Goal: Check status: Check status

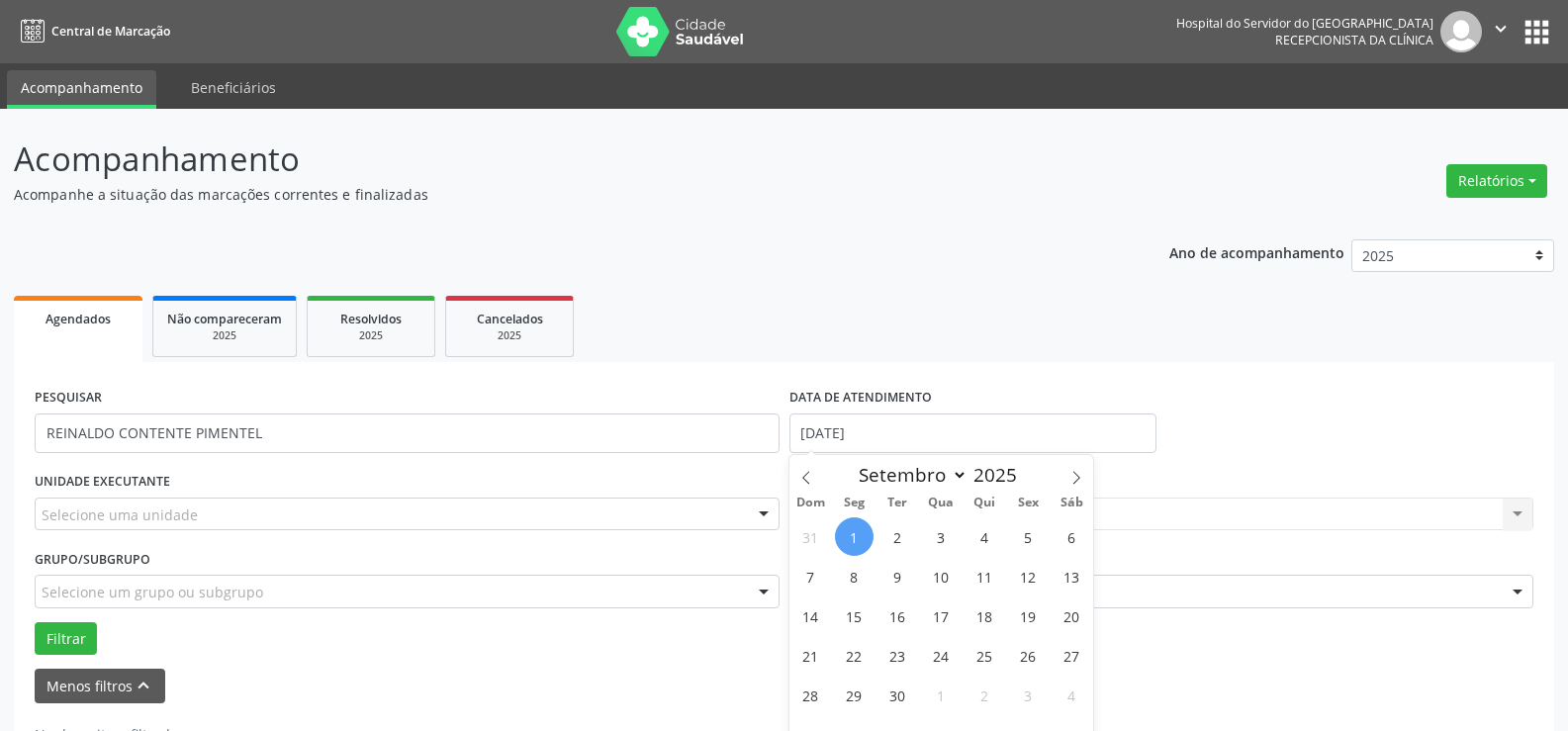
select select "8"
click at [889, 414] on input "[DATE]" at bounding box center [974, 434] width 367 height 40
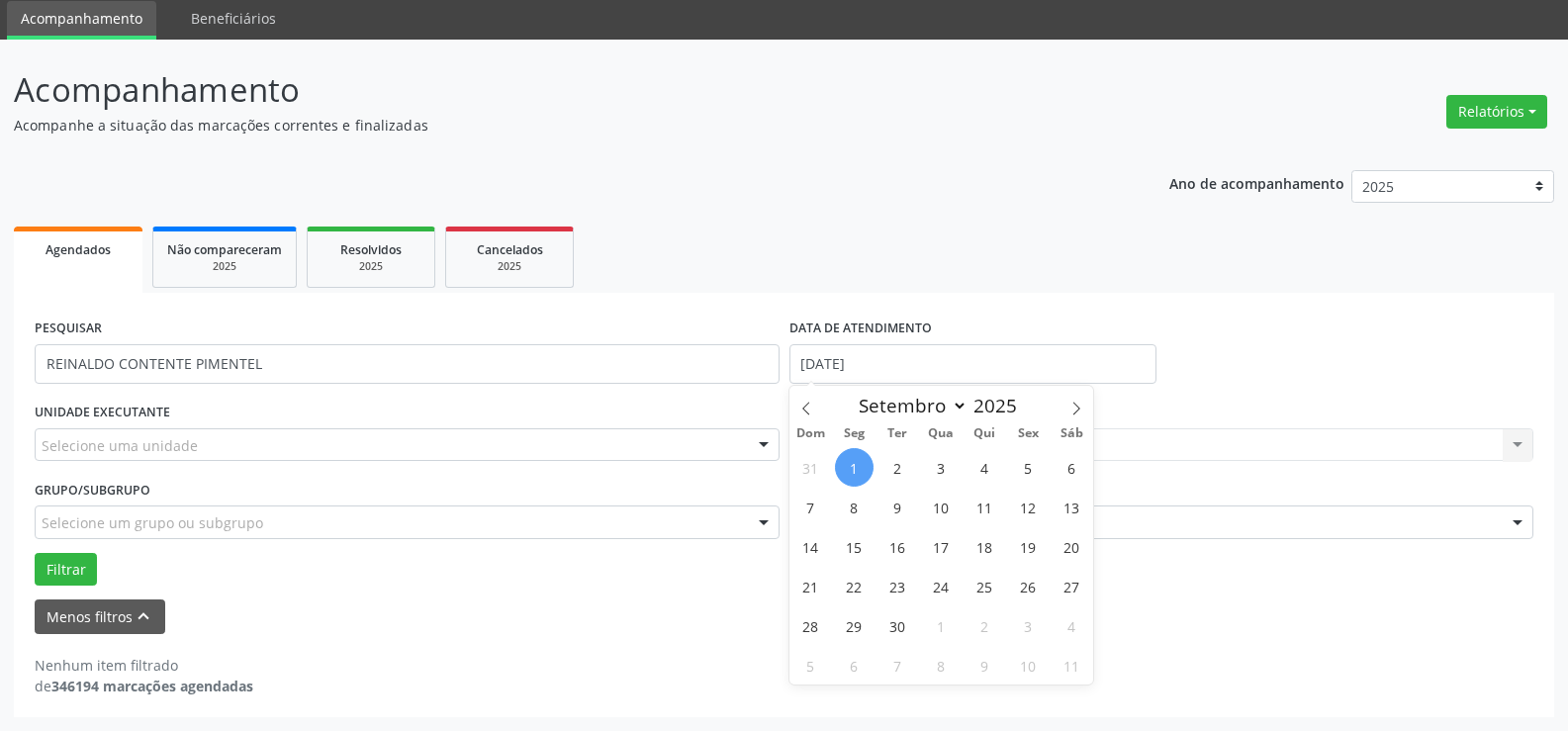
click at [889, 362] on input "[DATE]" at bounding box center [974, 364] width 367 height 40
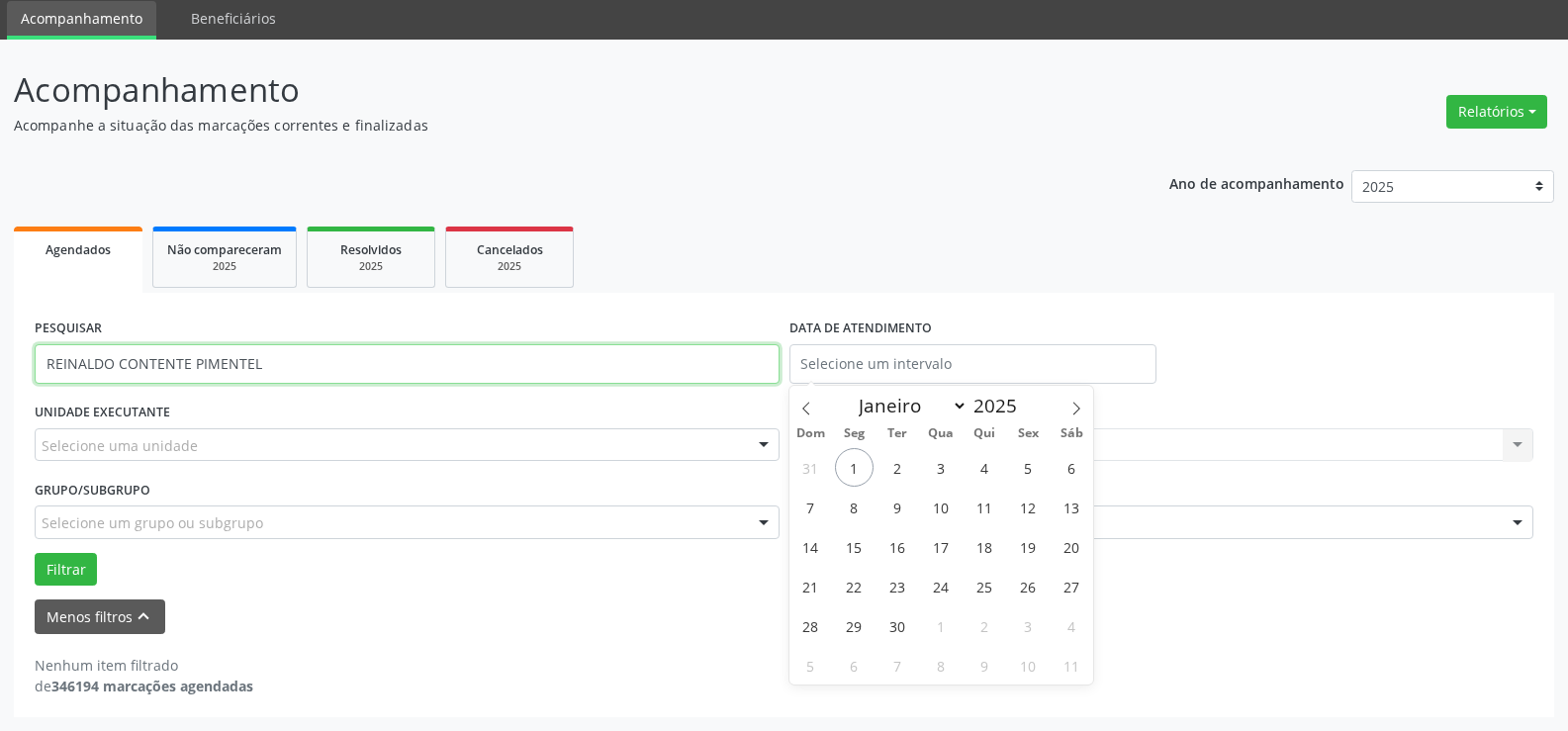
click at [284, 370] on input "REINALDO CONTENTE PIMENTEL" at bounding box center [407, 364] width 745 height 40
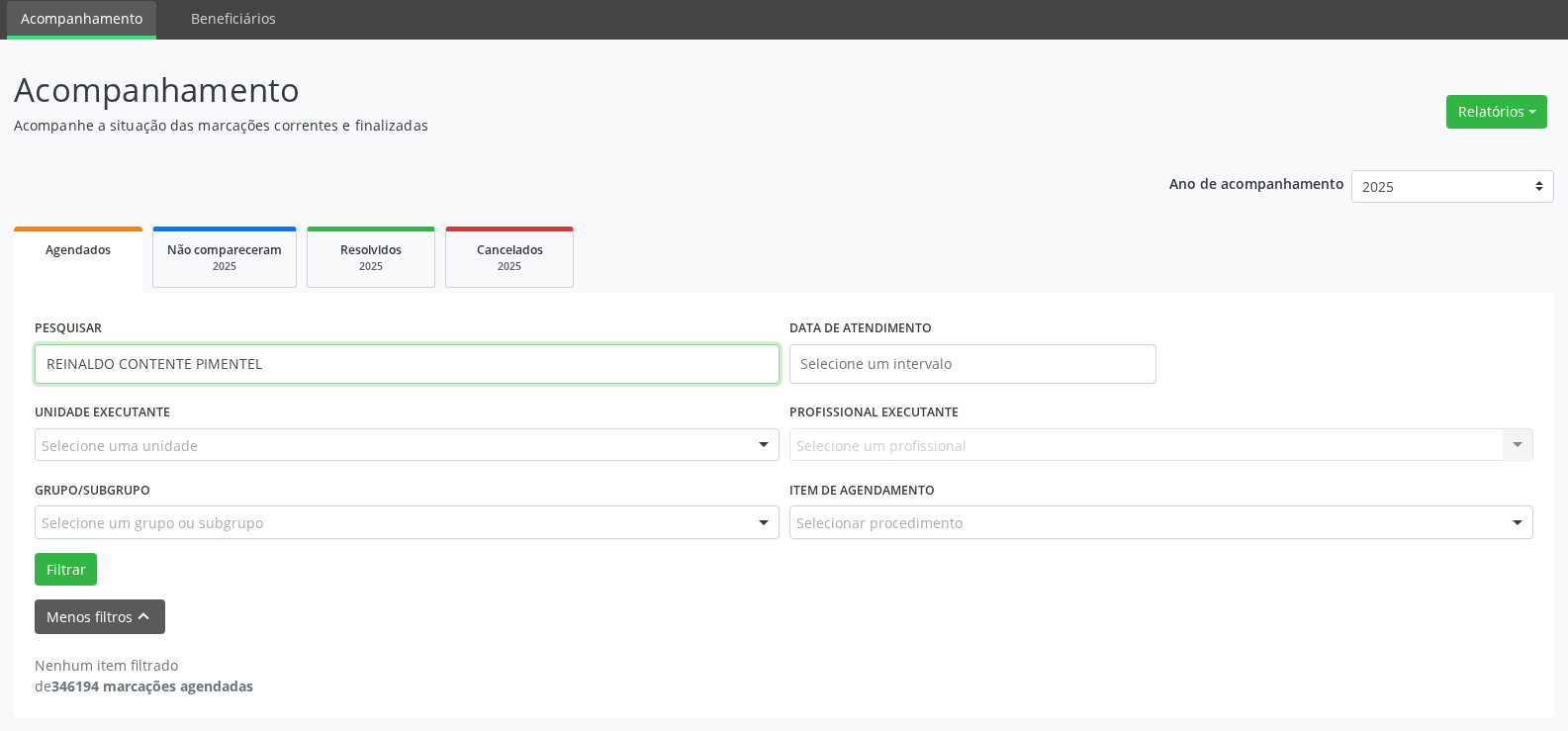
click at [283, 370] on input "REINALDO CONTENTE PIMENTEL" at bounding box center [407, 364] width 745 height 40
click at [282, 370] on input "REINALDO CONTENTE PIMENTEL" at bounding box center [407, 364] width 745 height 40
type input "71530541468"
click at [35, 553] on button "Filtrar" at bounding box center [66, 570] width 62 height 34
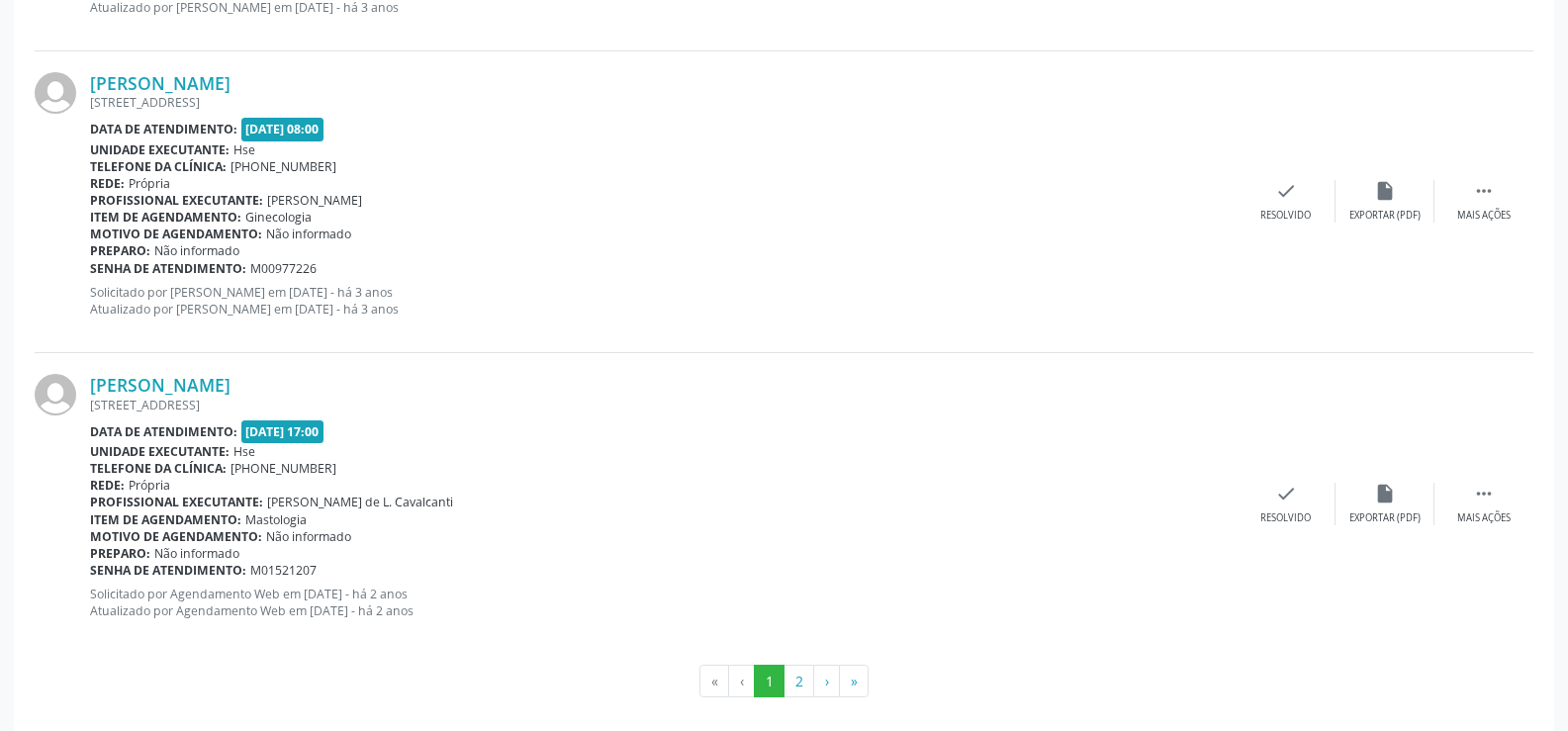
scroll to position [4673, 0]
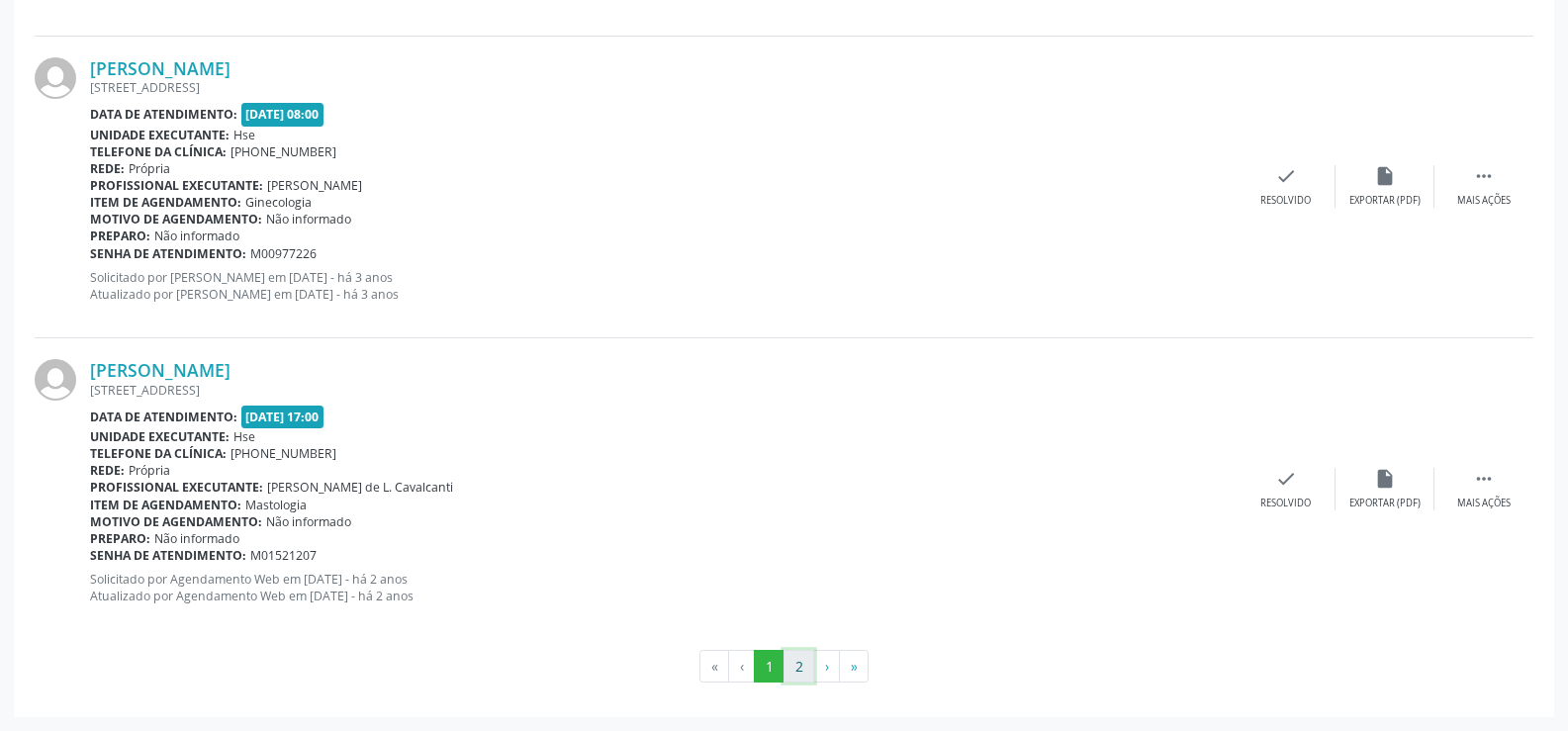
click at [803, 666] on button "2" at bounding box center [799, 667] width 31 height 34
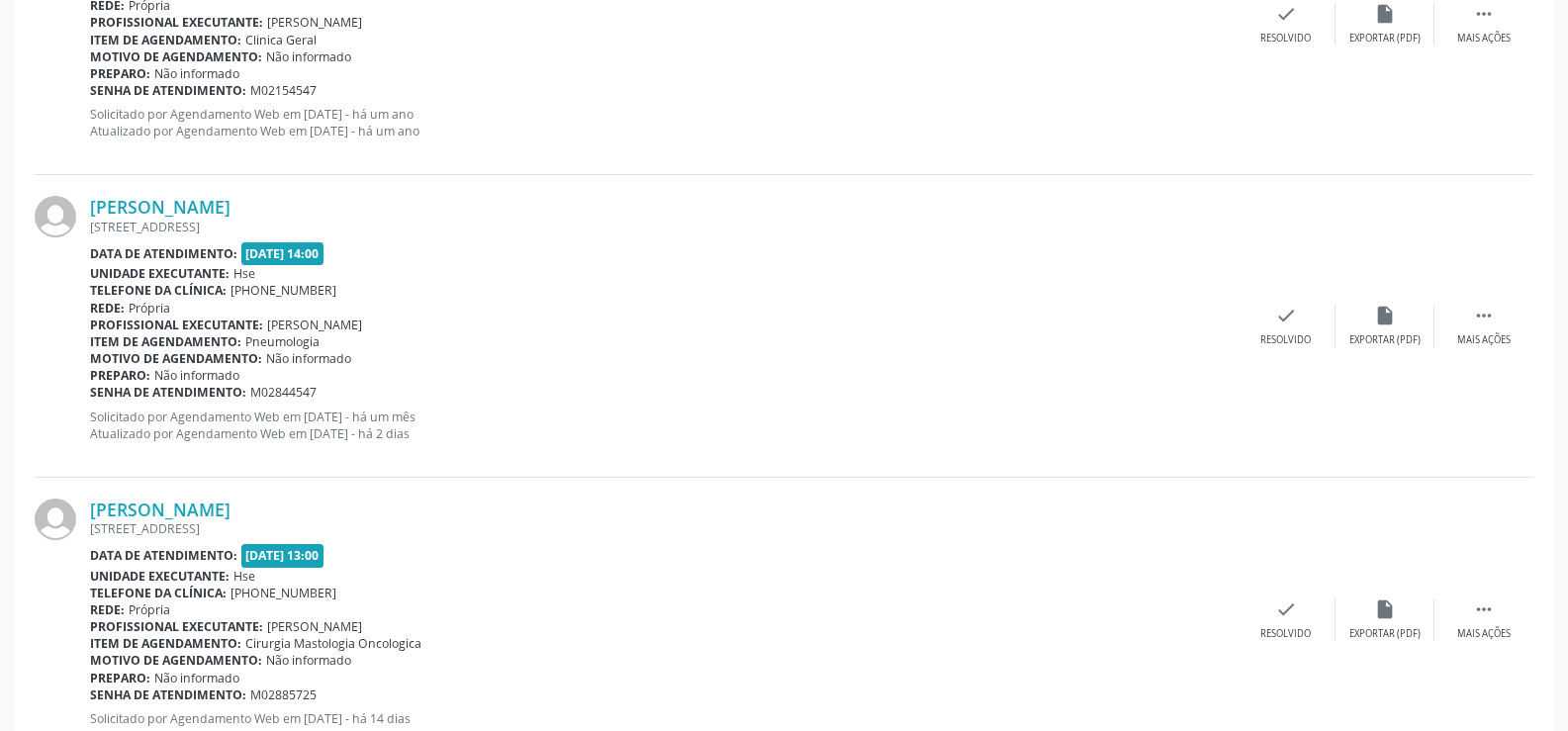
scroll to position [2216, 0]
